Goal: Task Accomplishment & Management: Manage account settings

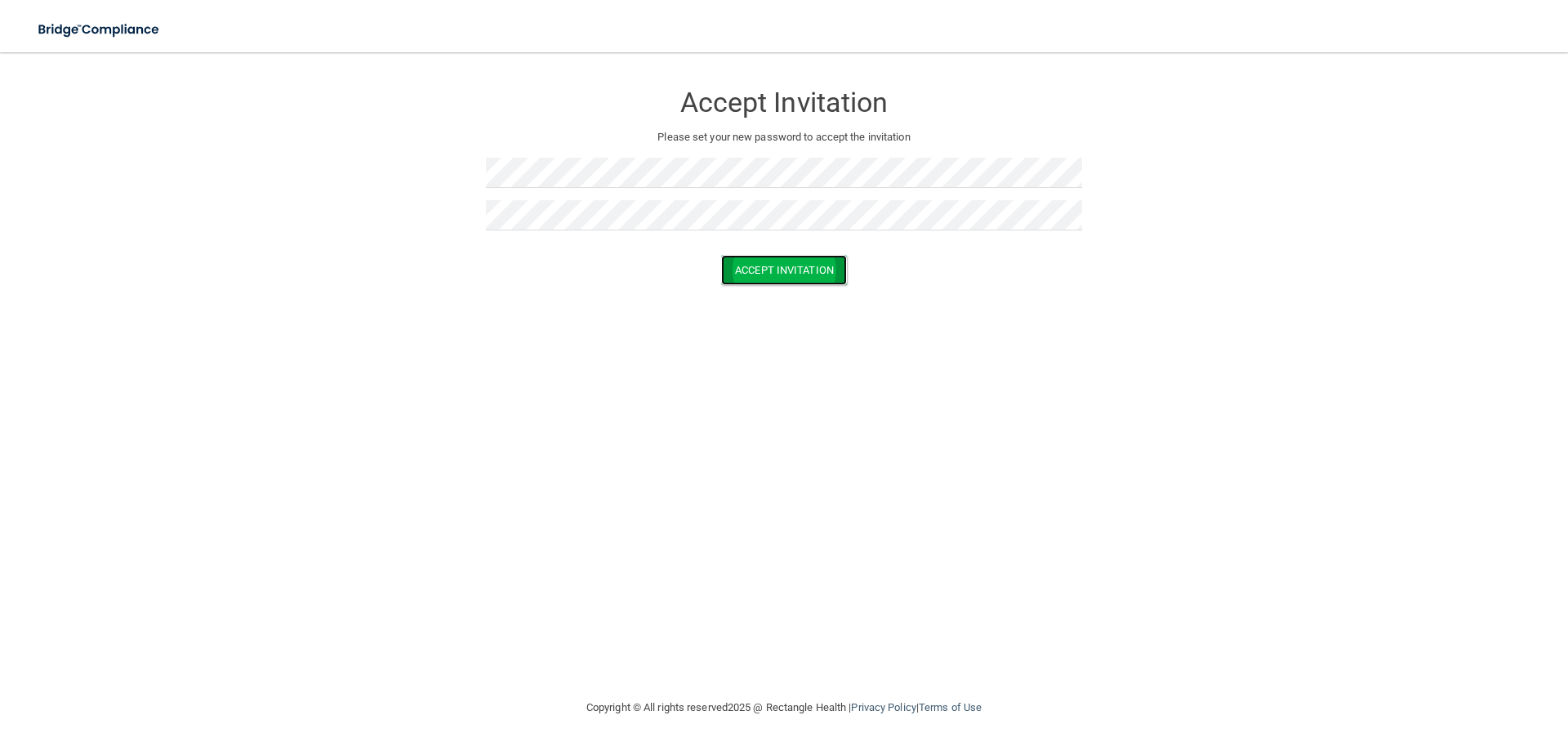
click at [776, 275] on button "Accept Invitation" at bounding box center [783, 270] width 126 height 30
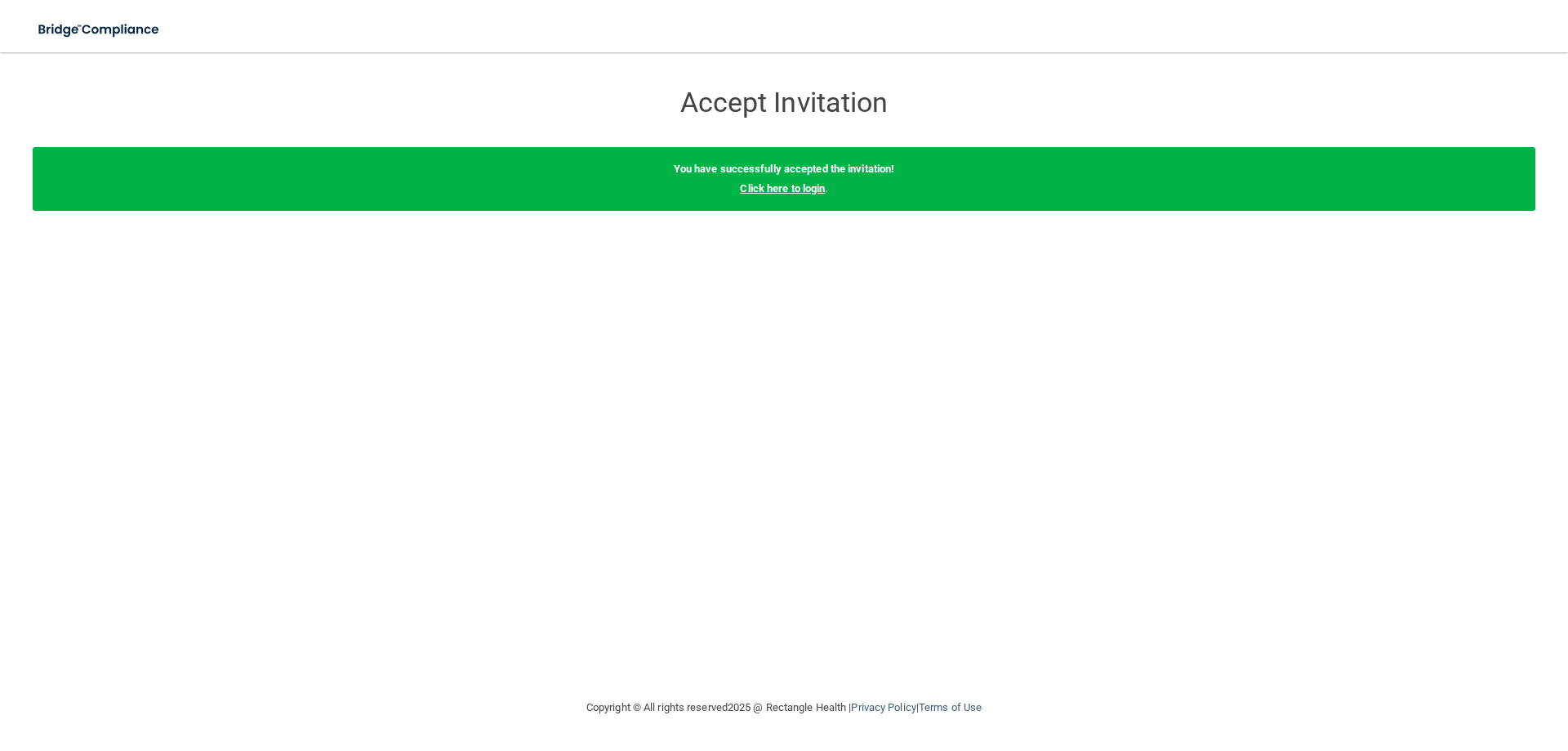
click at [792, 187] on link "Click here to login" at bounding box center [782, 188] width 85 height 12
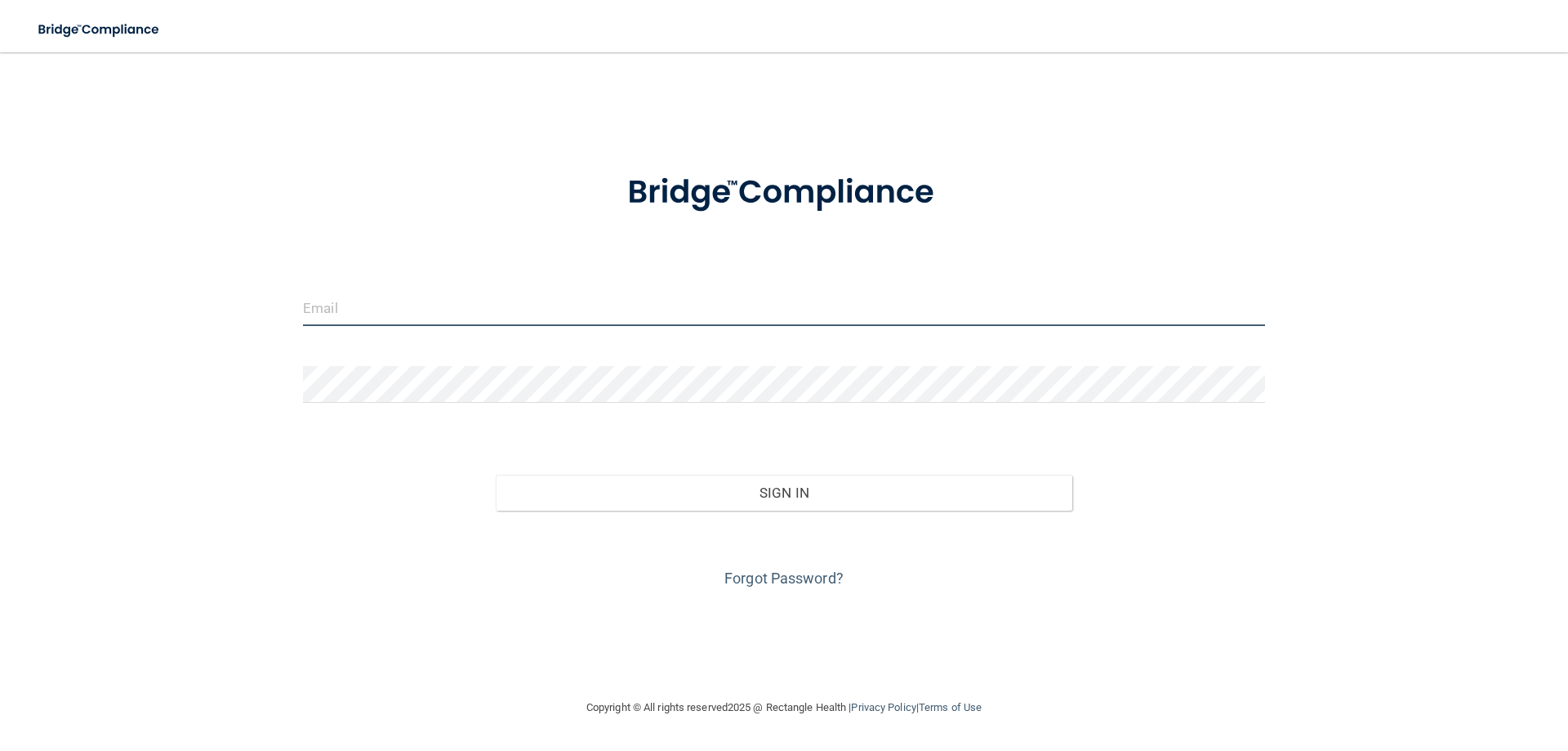
click at [460, 305] on input "email" at bounding box center [783, 307] width 962 height 37
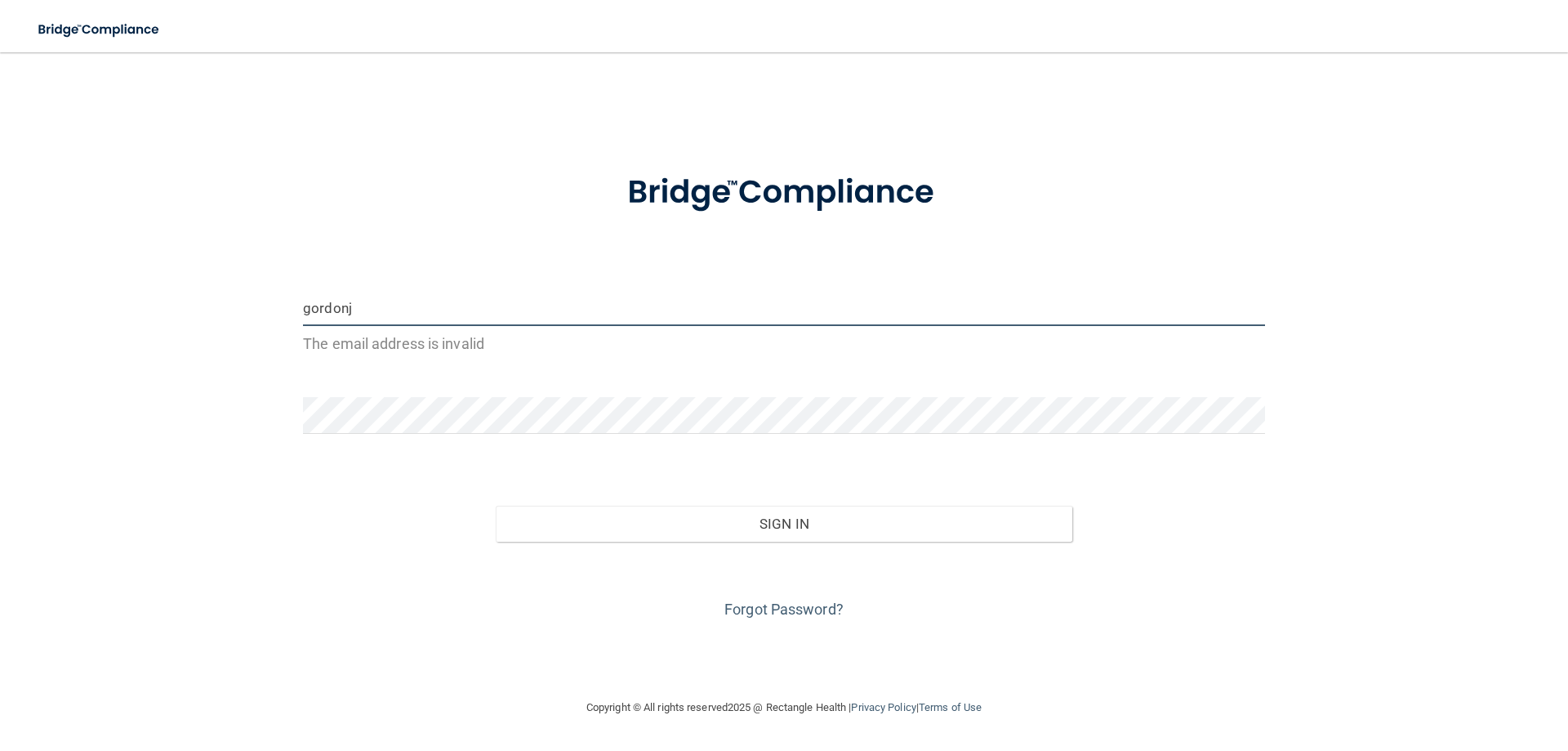
type input "[EMAIL_ADDRESS][DOMAIN_NAME]"
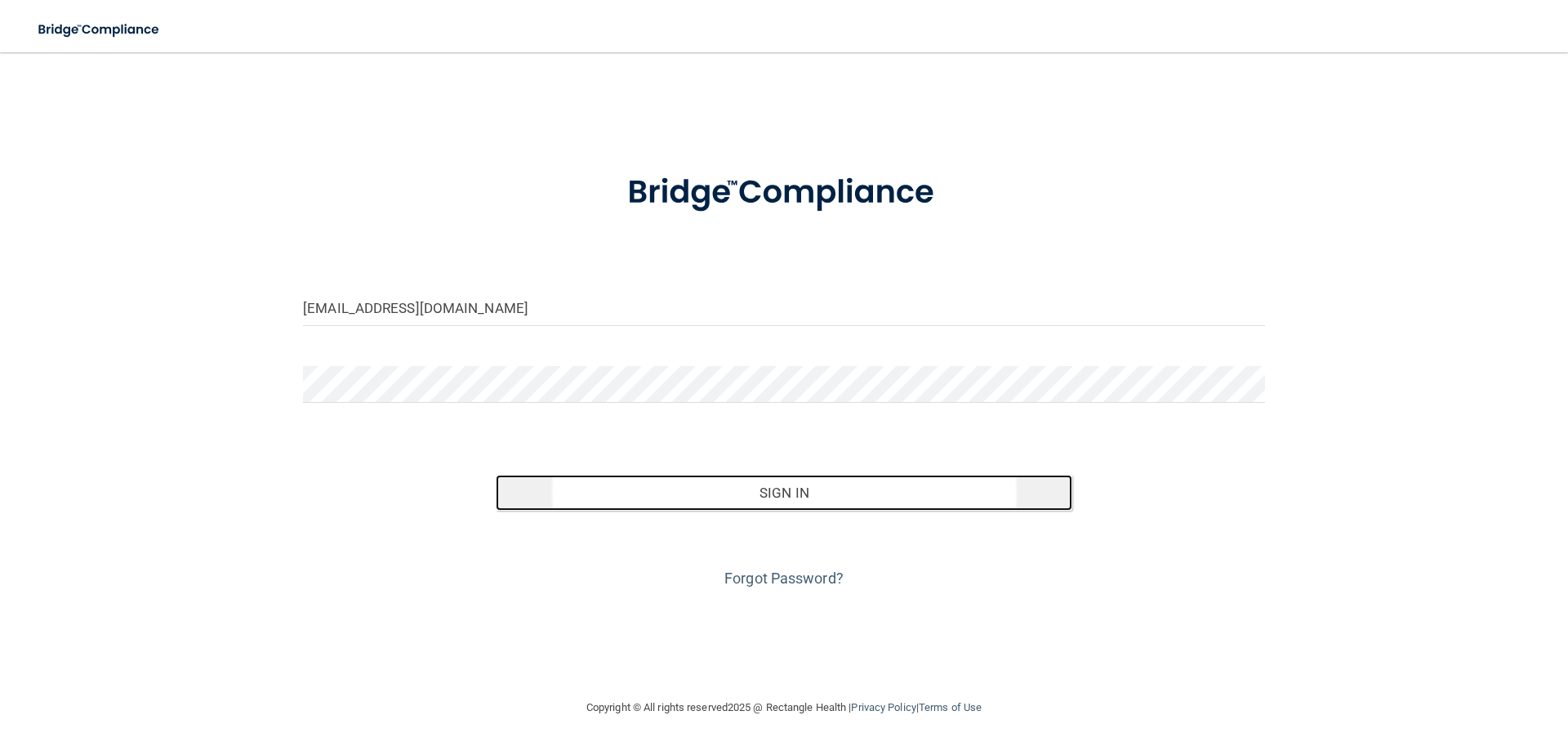
click at [763, 491] on button "Sign In" at bounding box center [784, 492] width 577 height 36
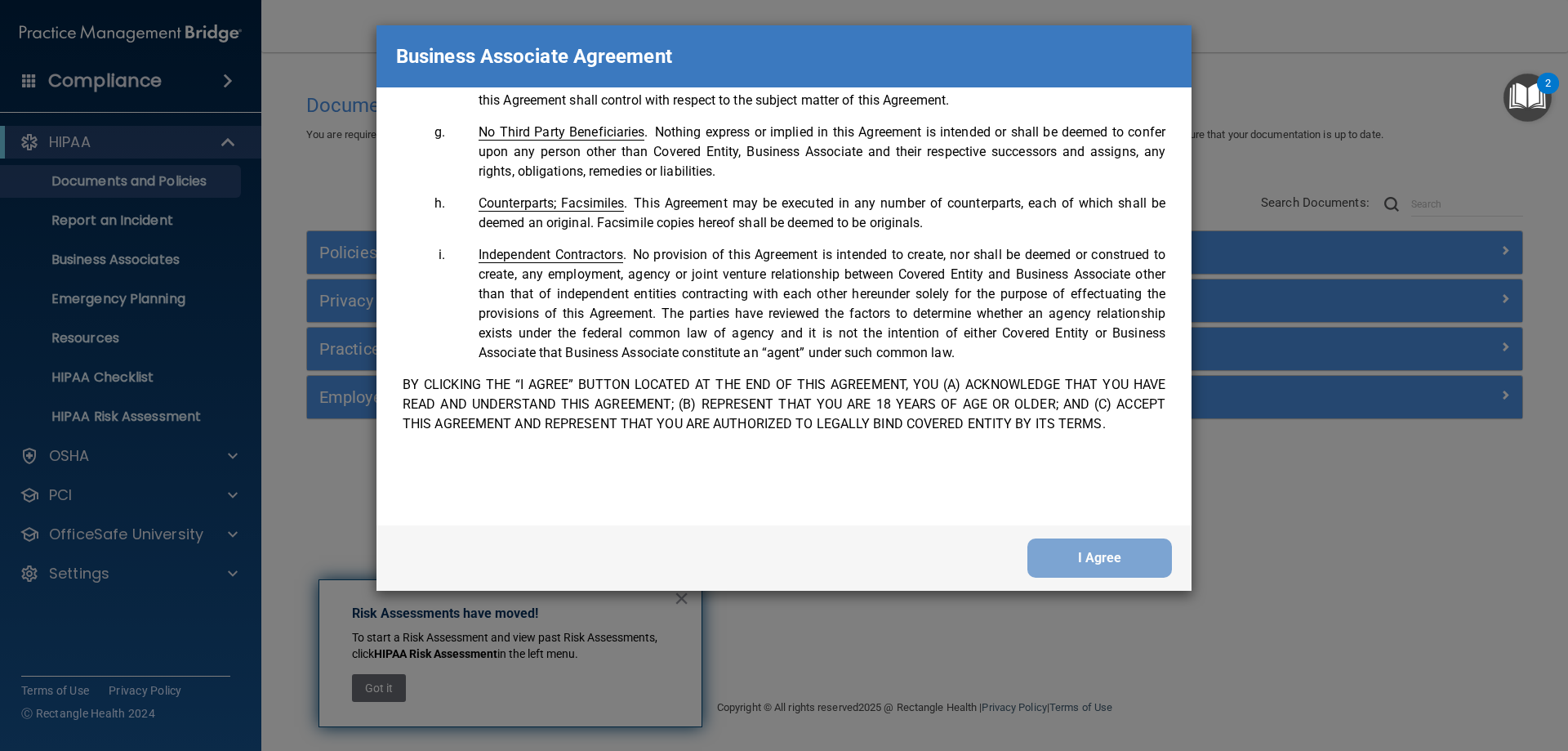
scroll to position [3332, 0]
click at [1088, 552] on button "I Agree" at bounding box center [1099, 558] width 144 height 40
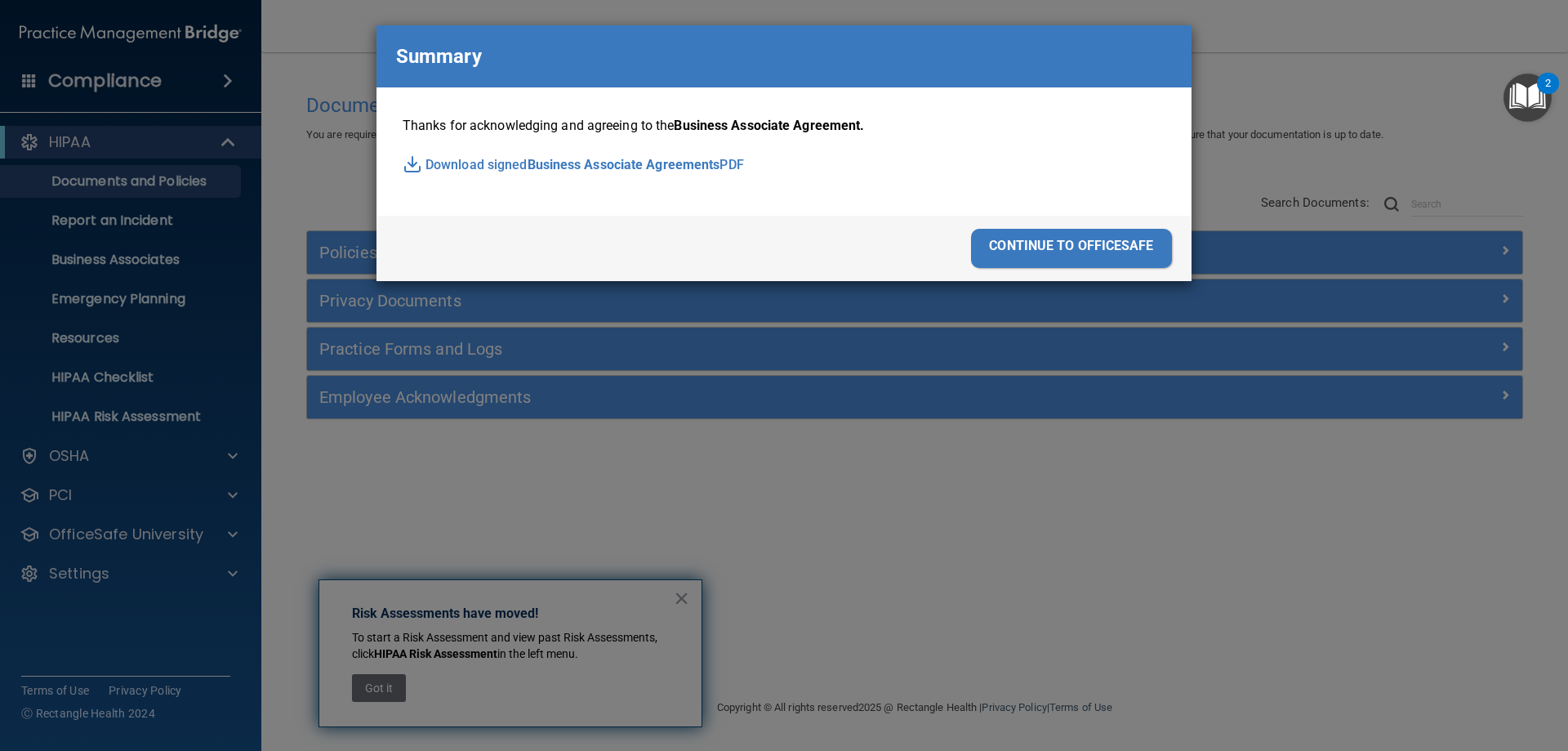
click at [474, 163] on p "Download signed Business Associate Agreements PDF" at bounding box center [783, 166] width 763 height 25
click at [1111, 241] on div "continue to officesafe" at bounding box center [1071, 248] width 201 height 40
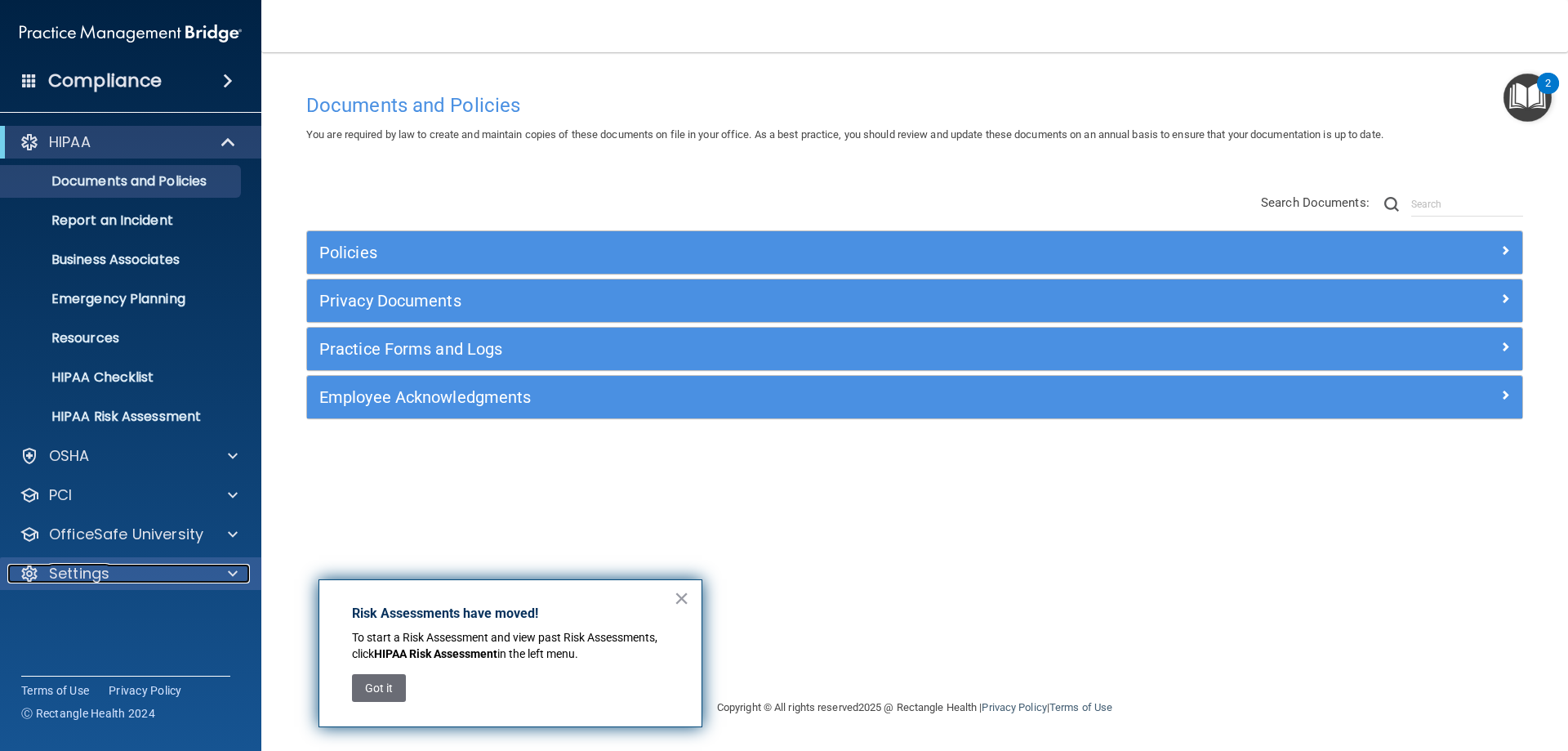
click at [89, 569] on p "Settings" at bounding box center [79, 573] width 61 height 19
click at [88, 606] on p "My Account" at bounding box center [121, 613] width 223 height 17
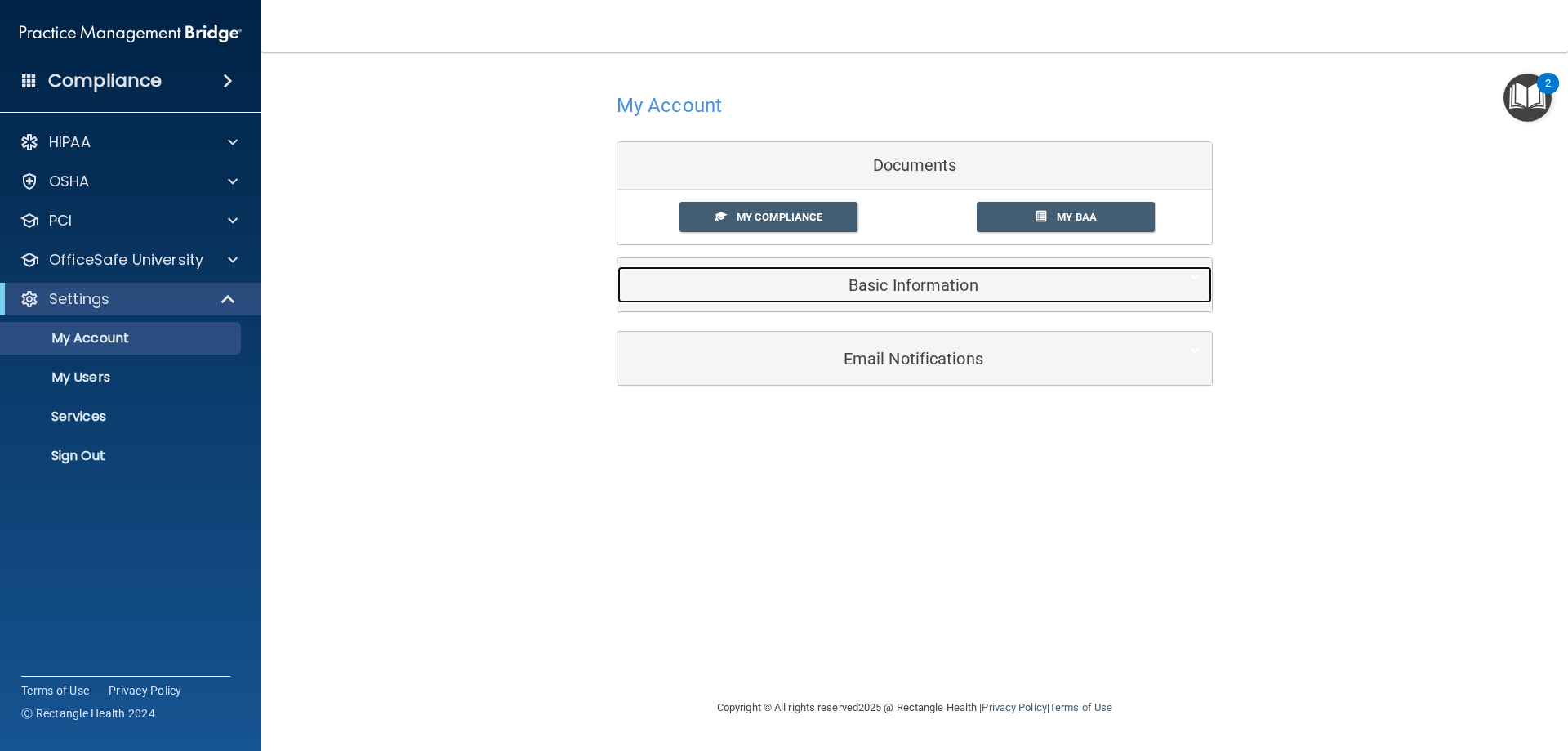
click at [902, 282] on h5 "Basic Information" at bounding box center [889, 285] width 520 height 18
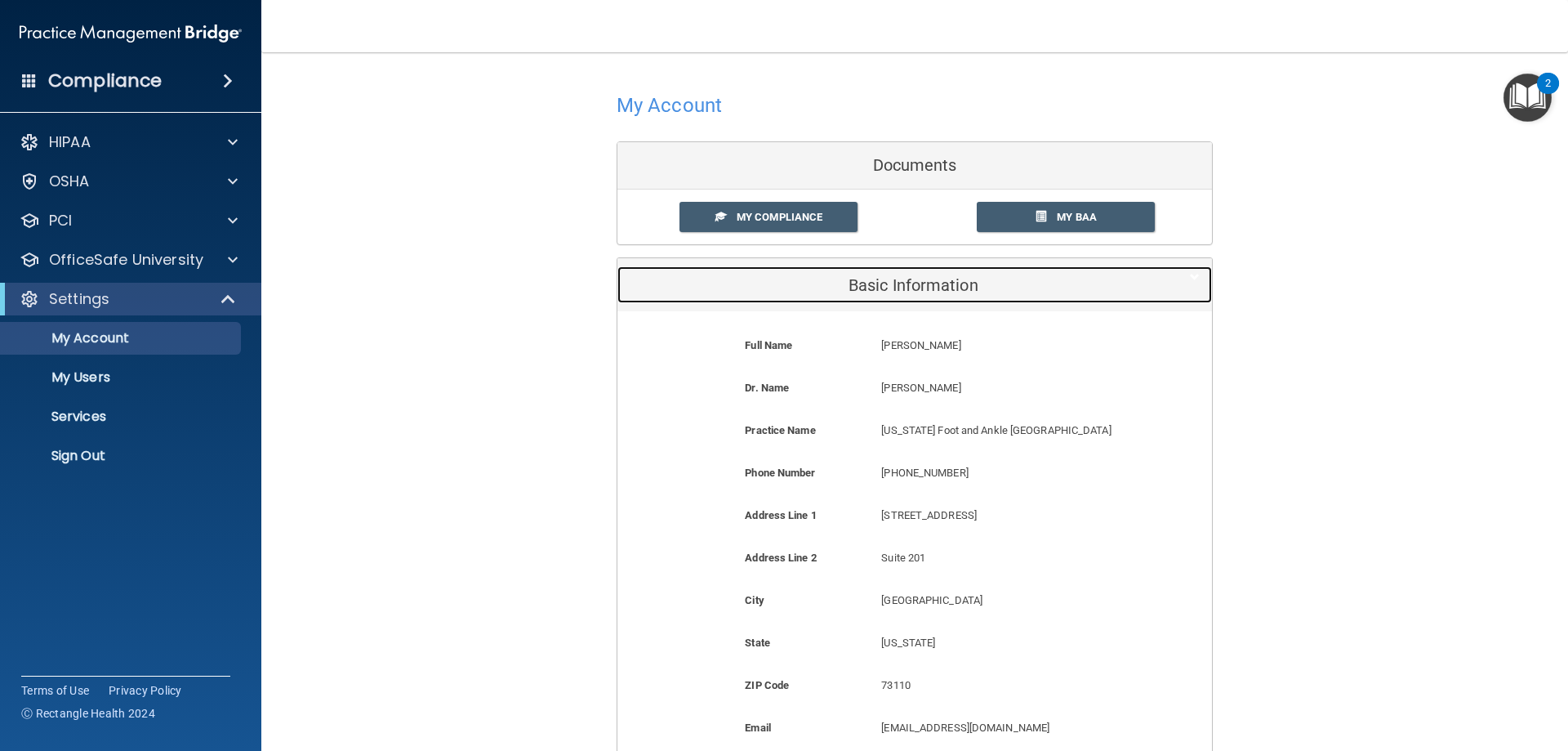
scroll to position [164, 0]
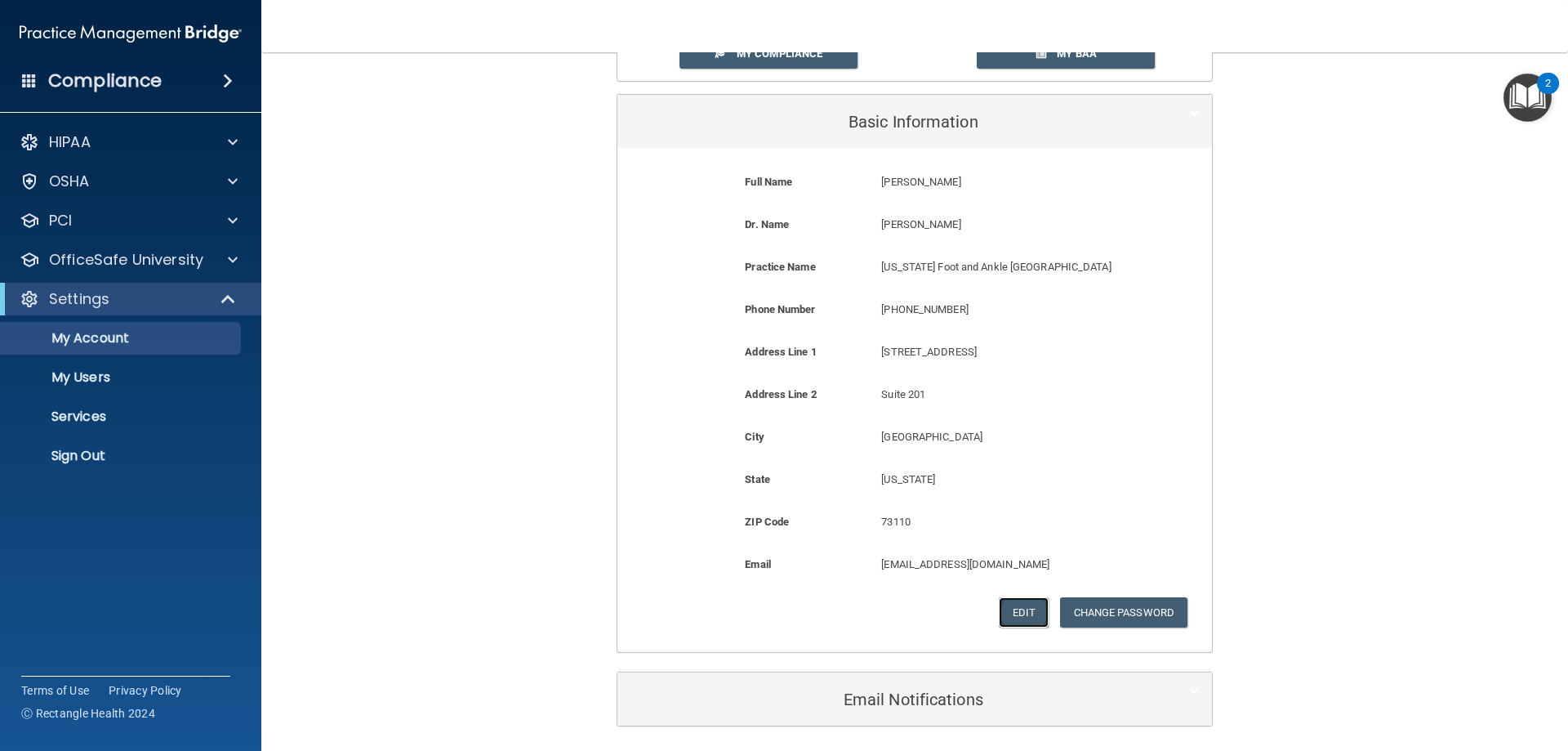
click at [1007, 615] on button "Edit" at bounding box center [1023, 612] width 50 height 30
select select "36"
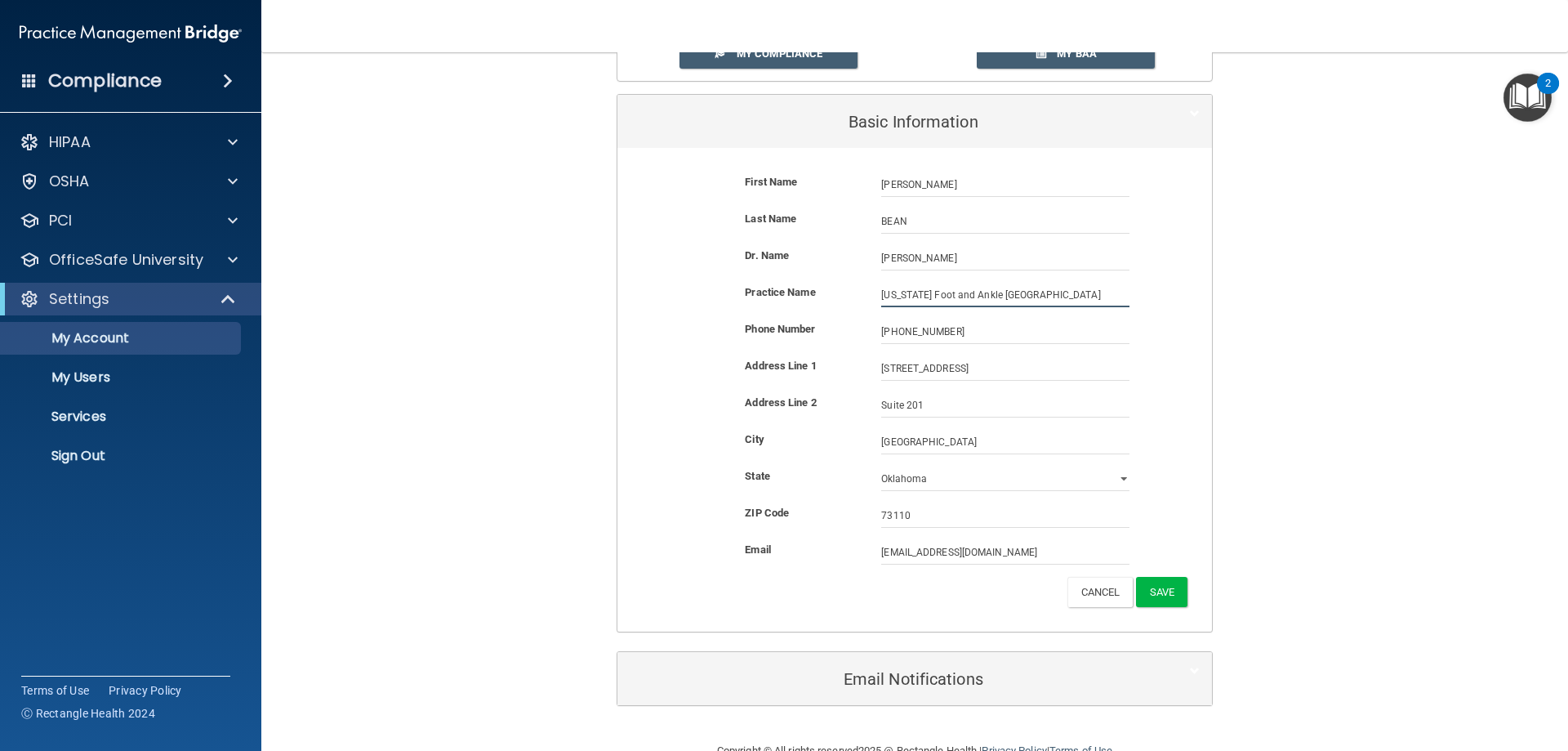
drag, startPoint x: 991, startPoint y: 296, endPoint x: 1130, endPoint y: 291, distance: 139.1
click at [1130, 291] on div "[US_STATE] Foot and Ankle [GEOGRAPHIC_DATA] [US_STATE] Foot and Ankle [GEOGRAPH…" at bounding box center [1005, 295] width 273 height 25
type input "[US_STATE] Foot and Ankle Associates, PLLC"
type input "[STREET_ADDRESS]"
type input "Suite B"
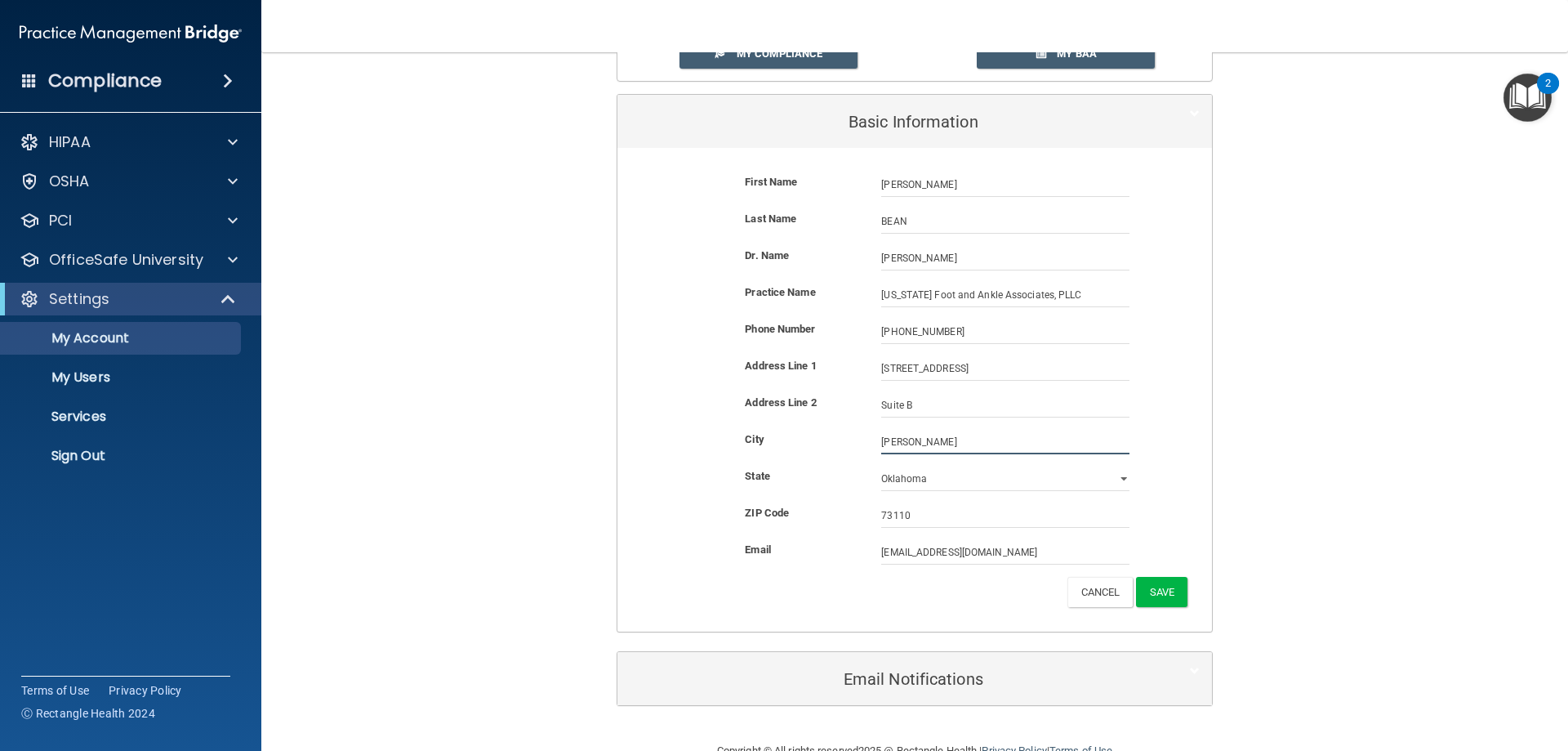
type input "[PERSON_NAME]"
type input "73160"
click at [1149, 592] on button "Save" at bounding box center [1161, 592] width 51 height 30
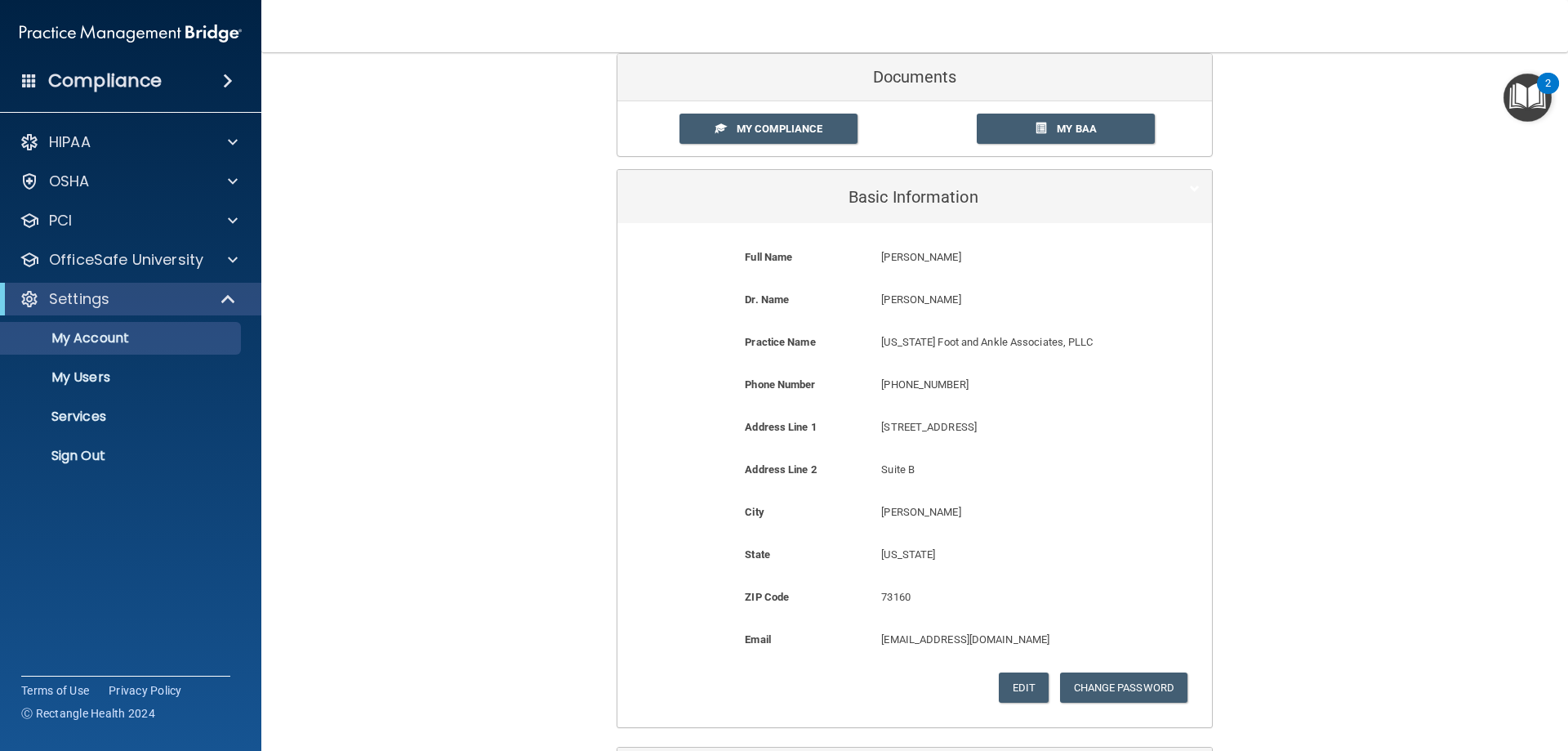
scroll to position [0, 0]
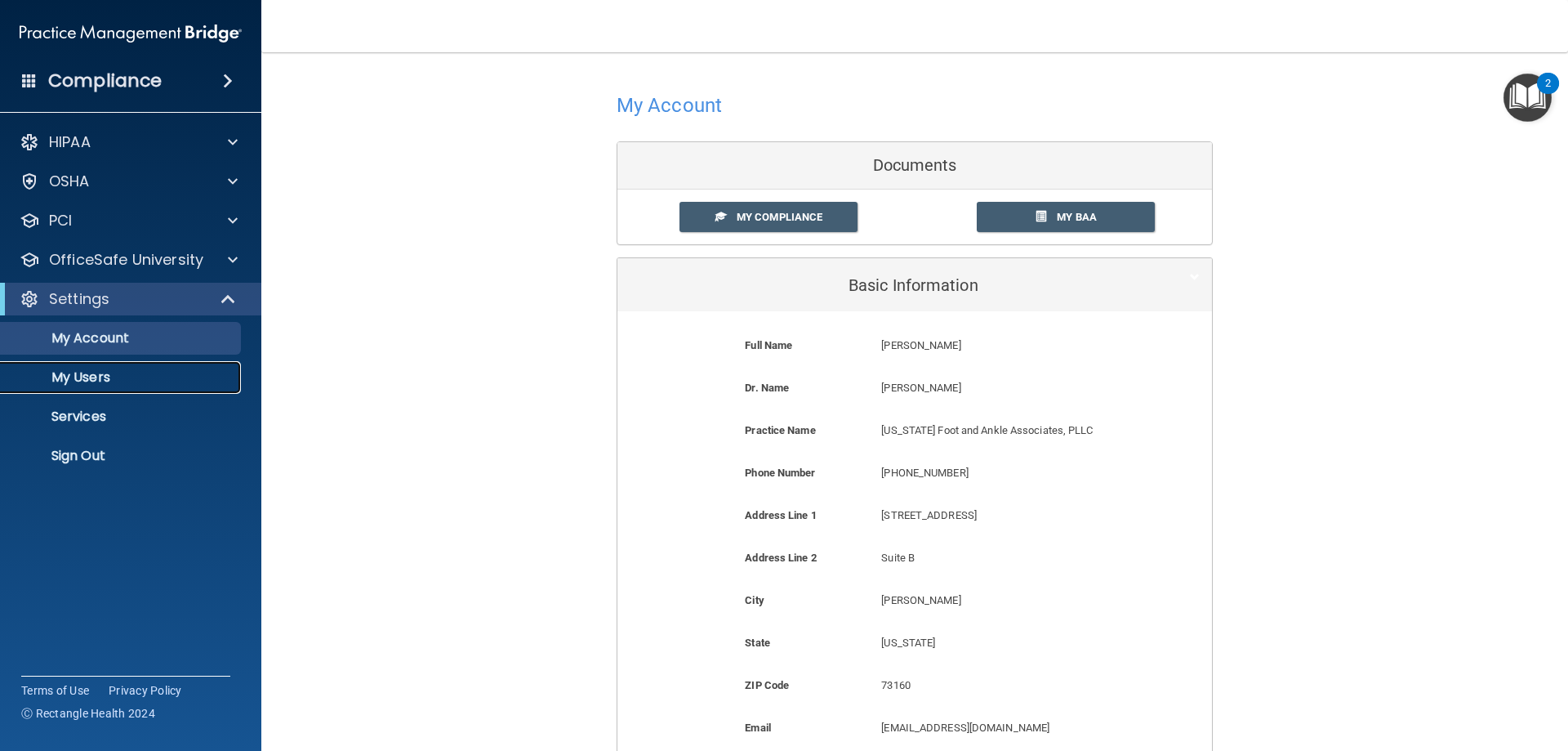
click at [107, 375] on p "My Users" at bounding box center [121, 377] width 223 height 17
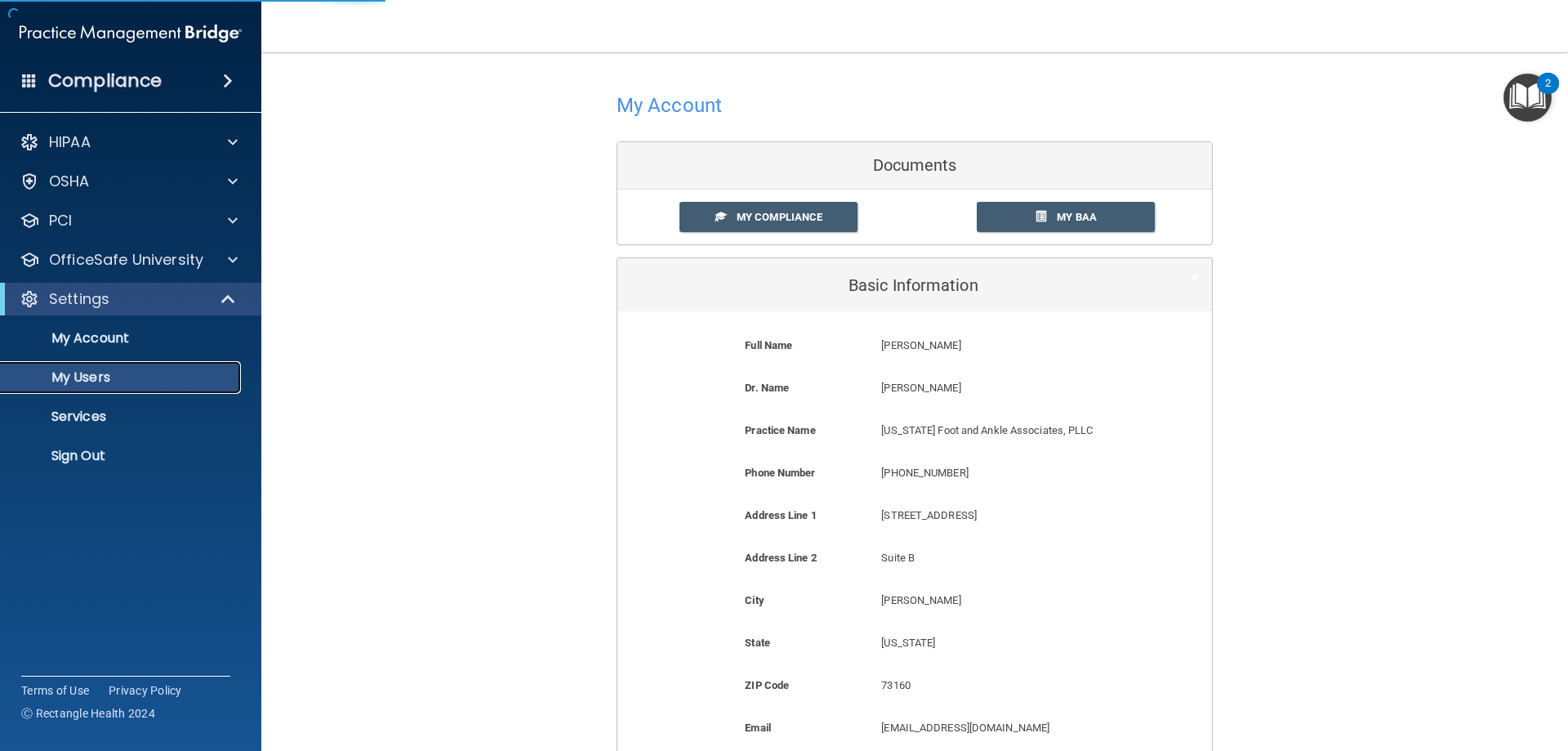
select select "20"
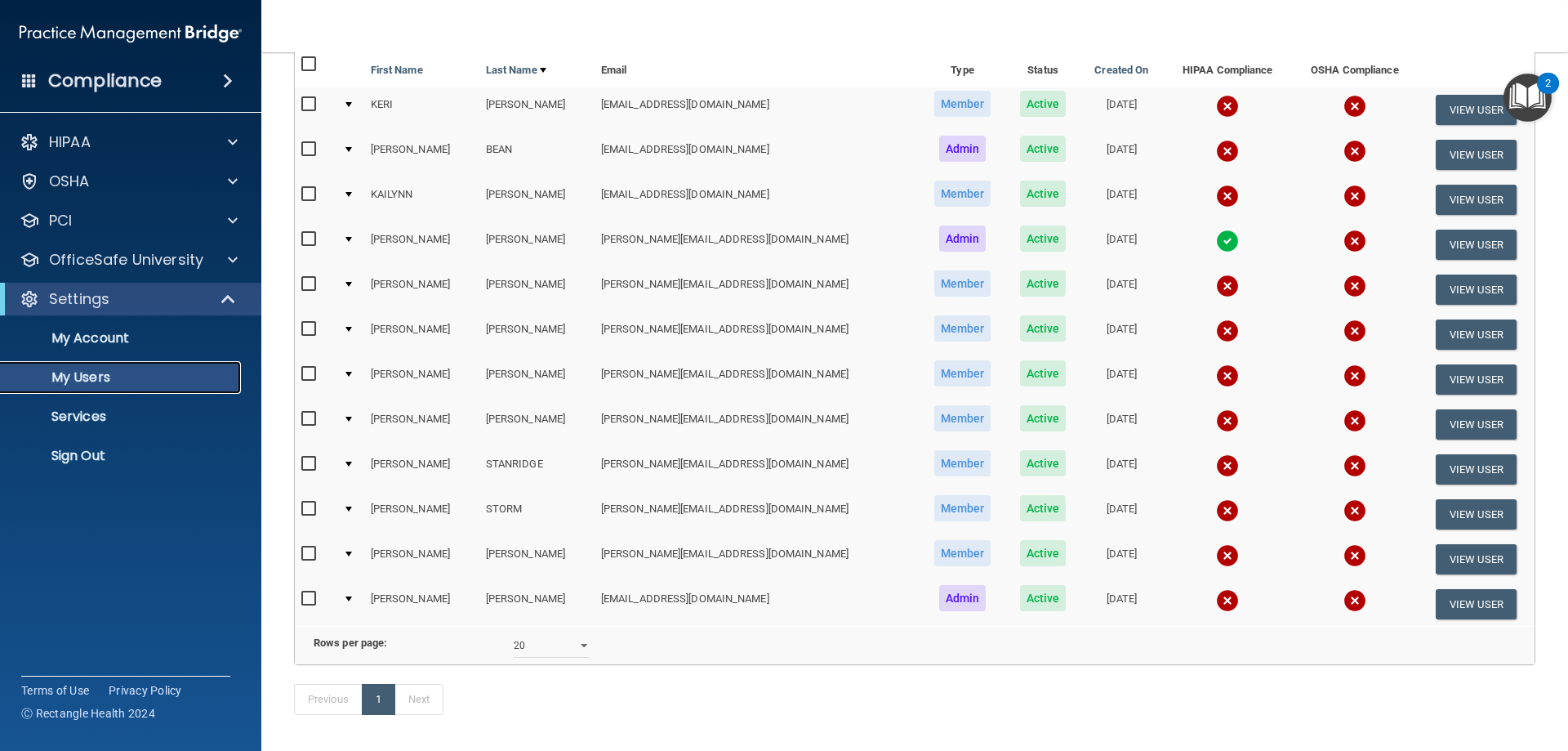
scroll to position [164, 0]
click at [101, 416] on p "Services" at bounding box center [121, 416] width 223 height 17
